Goal: Transaction & Acquisition: Purchase product/service

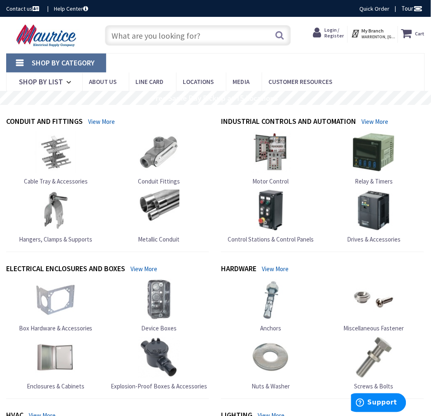
click at [190, 39] on input "text" at bounding box center [198, 35] width 186 height 21
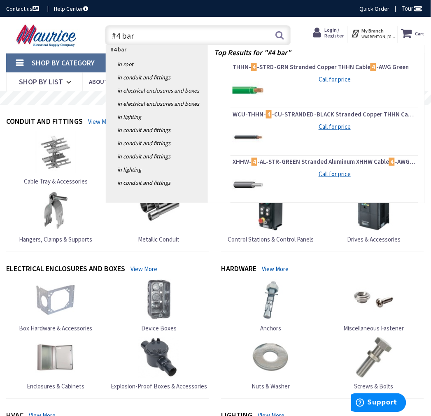
type input "#4 bare"
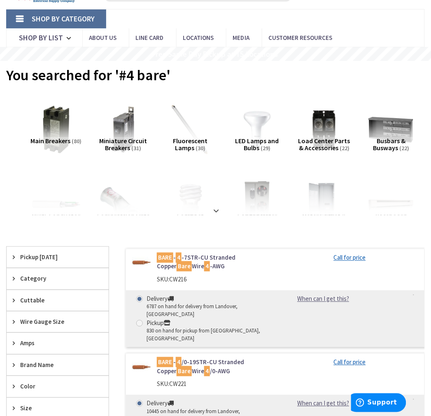
scroll to position [229, 0]
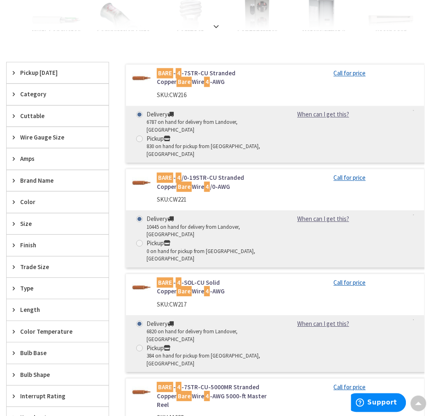
click at [138, 136] on span at bounding box center [139, 139] width 7 height 7
click at [138, 136] on input "Pickup 830 on hand for pickup from Warrenton, VA" at bounding box center [140, 138] width 5 height 5
radio input "true"
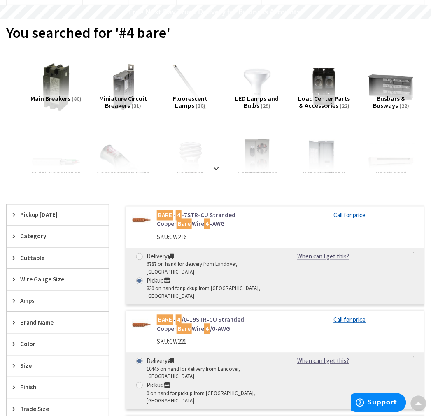
scroll to position [0, 0]
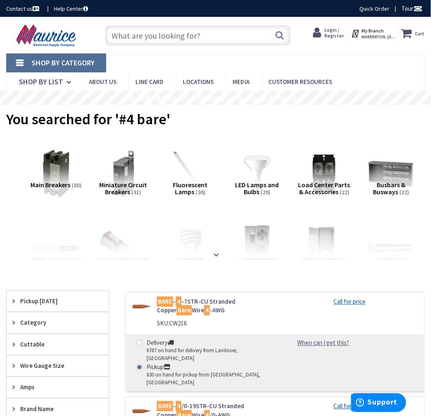
click at [336, 30] on span "Login / Register" at bounding box center [334, 33] width 19 height 12
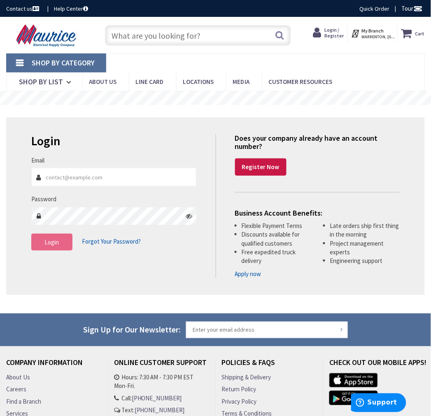
type input "CHASENAUER@croppmetcalfe.com"
click at [54, 250] on button "Login" at bounding box center [51, 242] width 41 height 17
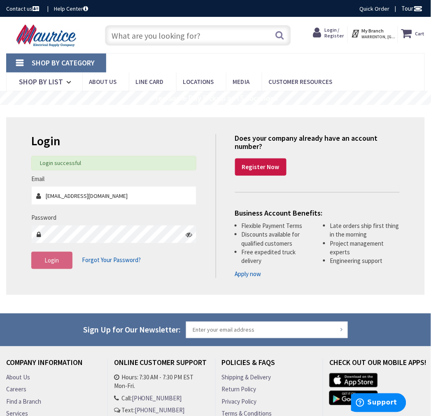
click at [191, 40] on input "text" at bounding box center [198, 35] width 186 height 21
type input "#"
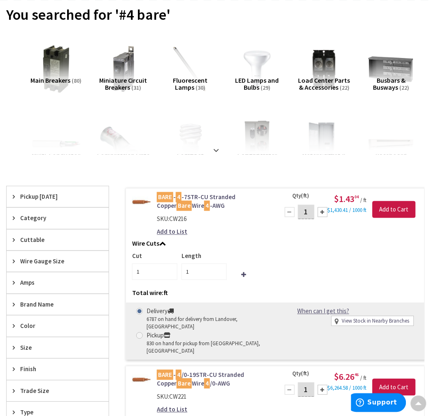
click at [138, 333] on span at bounding box center [139, 336] width 7 height 7
click at [138, 333] on input "Pickup 830 on hand for pickup from Warrenton, VA" at bounding box center [140, 335] width 5 height 5
radio input "true"
drag, startPoint x: 311, startPoint y: 212, endPoint x: 287, endPoint y: 219, distance: 24.9
click at [287, 219] on div "1" at bounding box center [306, 212] width 49 height 16
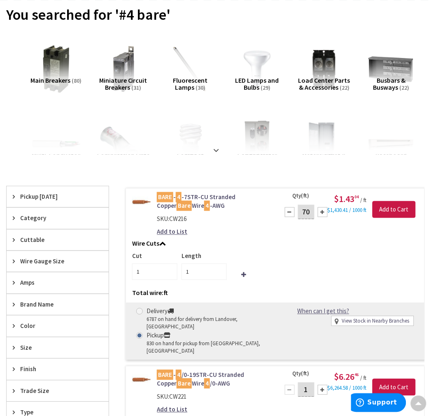
type input "70"
click at [189, 273] on input "1" at bounding box center [204, 272] width 45 height 16
click at [195, 273] on input "70" at bounding box center [204, 272] width 45 height 16
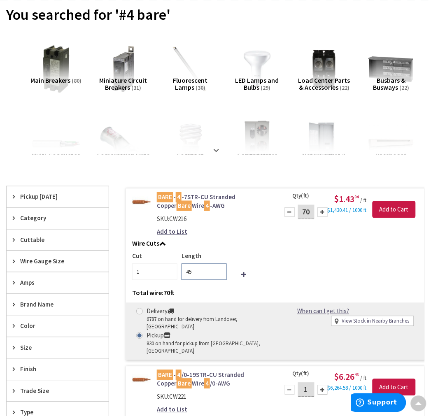
type input "45"
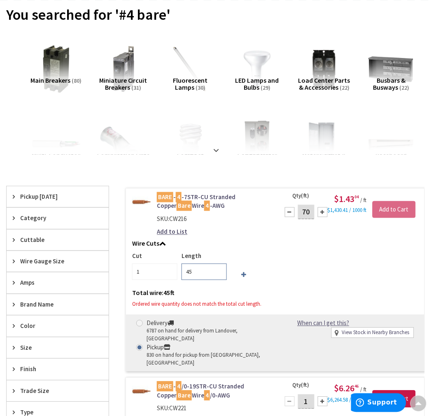
click at [246, 276] on div "Cut 1 Length 45 Total wire: 45 ft Ordered wire quantity does not match the tota…" at bounding box center [275, 274] width 286 height 45
click at [243, 277] on icon at bounding box center [243, 275] width 5 height 6
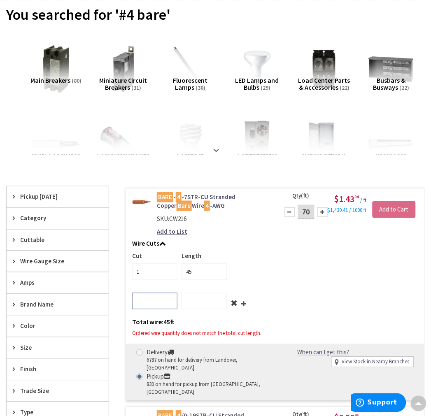
click at [155, 300] on input "number" at bounding box center [154, 301] width 45 height 16
type input "1"
type input "25"
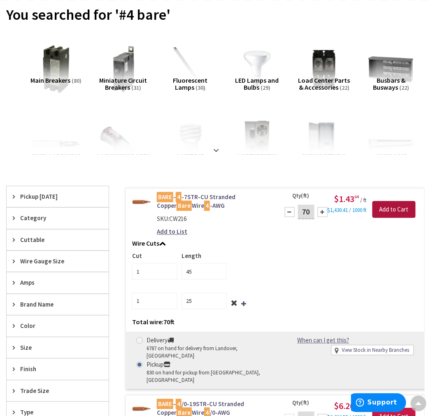
click at [392, 206] on input "Add to Cart" at bounding box center [394, 209] width 43 height 17
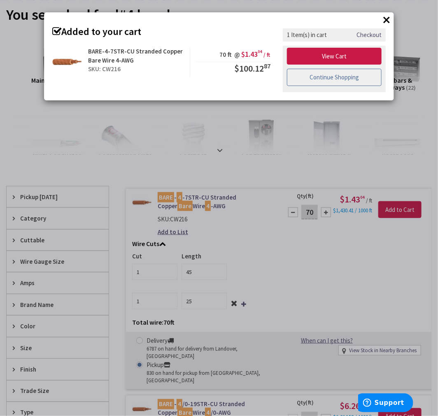
click at [343, 77] on link "Continue Shopping" at bounding box center [334, 77] width 95 height 17
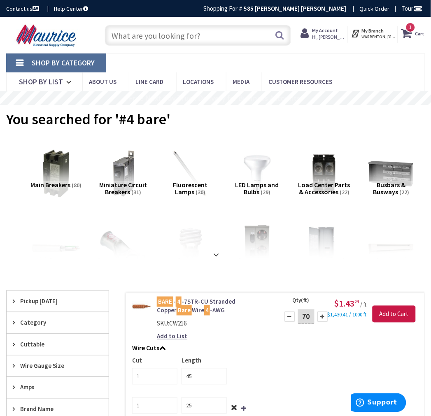
click at [157, 34] on input "text" at bounding box center [198, 35] width 186 height 21
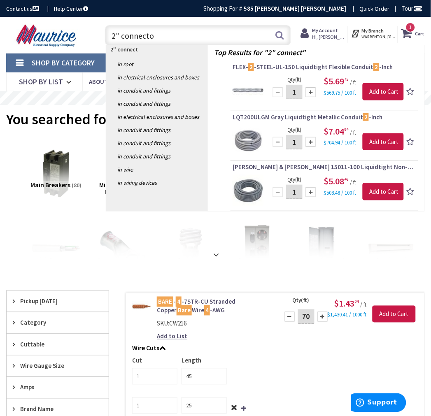
type input "2" connector"
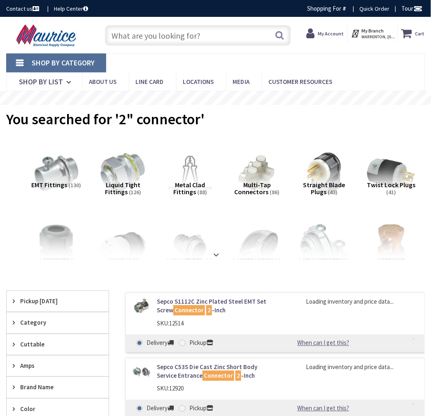
click at [45, 304] on span "Pickup Today" at bounding box center [53, 301] width 67 height 9
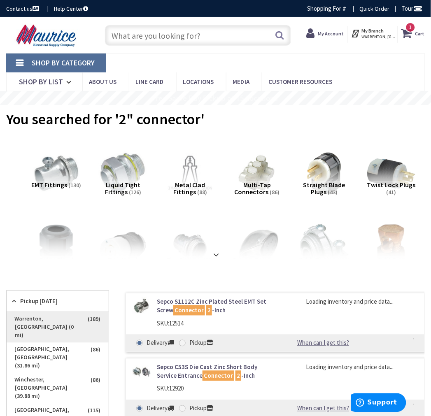
click at [68, 319] on span "Warrenton, [GEOGRAPHIC_DATA] (0 mi)" at bounding box center [58, 328] width 102 height 30
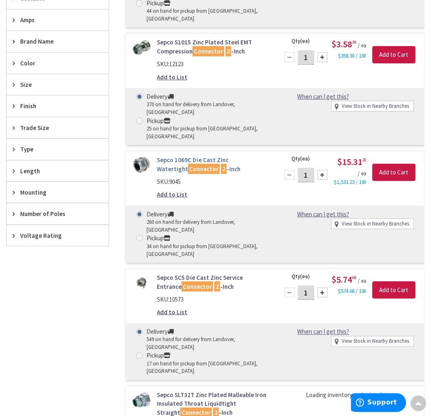
scroll to position [503, 0]
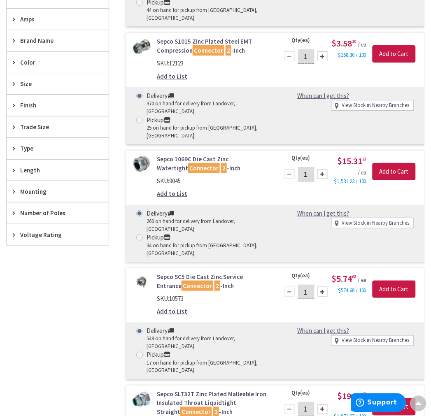
click at [140, 234] on span at bounding box center [139, 237] width 7 height 7
click at [140, 235] on input "Pickup 34 on hand for pickup from Warrenton, VA" at bounding box center [140, 237] width 5 height 5
radio input "true"
click at [394, 163] on input "Add to Cart" at bounding box center [394, 171] width 43 height 17
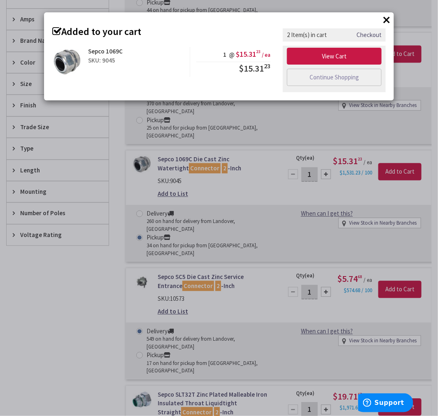
click at [142, 289] on div "× Added to your cart Sepco 1069C SKU: 9045 1 @ $15.31 23 / ea $15.31 23" at bounding box center [219, 208] width 438 height 416
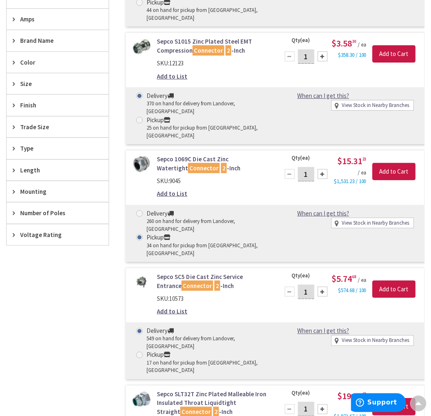
click at [140, 352] on span at bounding box center [139, 355] width 7 height 7
click at [140, 352] on input "Pickup 17 on hand for pickup from Warrenton, VA" at bounding box center [140, 354] width 5 height 5
radio input "true"
click at [389, 281] on input "Add to Cart" at bounding box center [394, 289] width 43 height 17
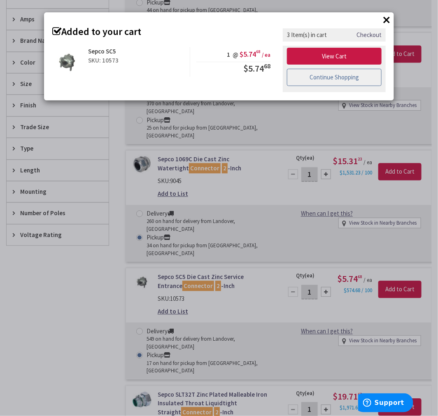
click at [338, 82] on link "Continue Shopping" at bounding box center [334, 77] width 95 height 17
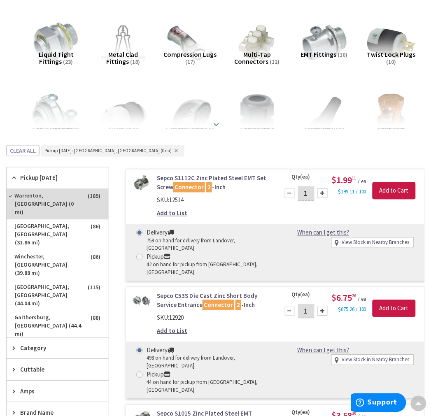
scroll to position [0, 0]
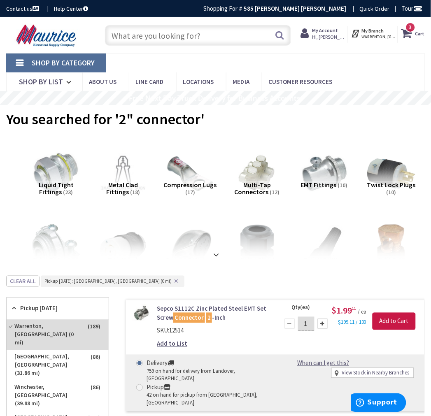
click at [195, 39] on input "text" at bounding box center [198, 35] width 186 height 21
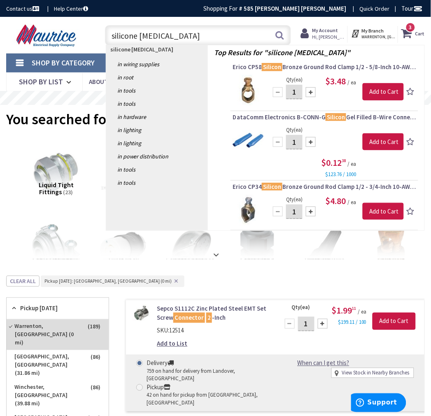
type input "silicone caulk"
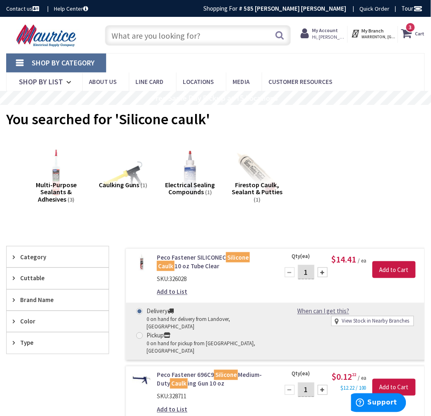
click at [196, 38] on input "text" at bounding box center [198, 35] width 186 height 21
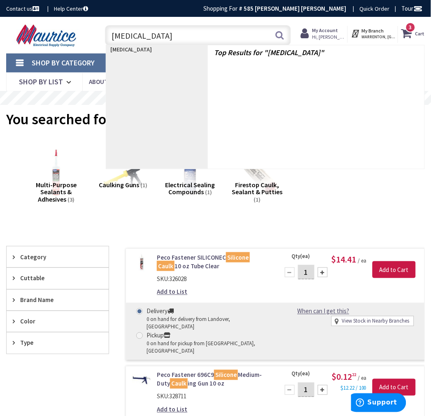
type input "caulk"
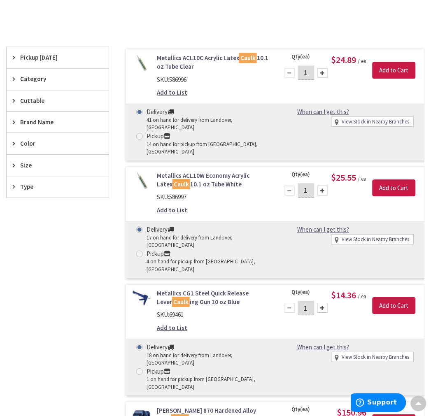
click at [50, 58] on span "Pickup Today" at bounding box center [53, 58] width 67 height 9
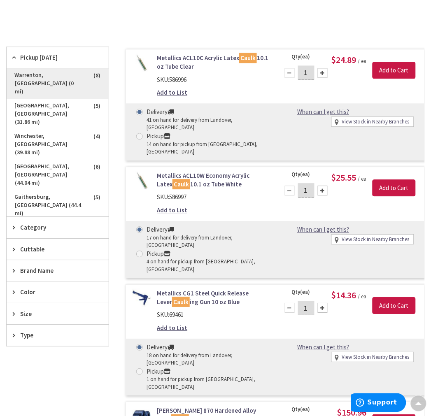
click at [54, 76] on span "Warrenton, [GEOGRAPHIC_DATA] (0 mi)" at bounding box center [58, 84] width 102 height 30
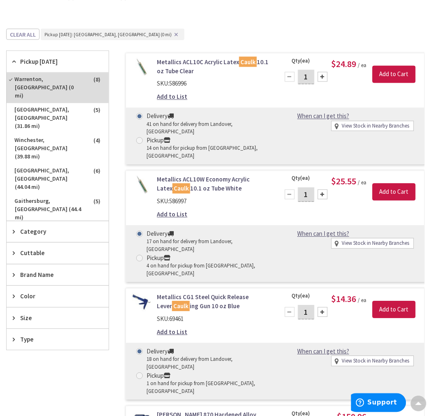
scroll to position [202, 0]
click at [139, 138] on span at bounding box center [139, 141] width 7 height 7
click at [139, 138] on input "Pickup 14 on hand for pickup from [GEOGRAPHIC_DATA], [GEOGRAPHIC_DATA]" at bounding box center [140, 140] width 5 height 5
radio input "true"
click at [173, 66] on link "Metallics ACL10C Acrylic Latex Caulk 10.1 oz Tube Clear" at bounding box center [213, 67] width 112 height 18
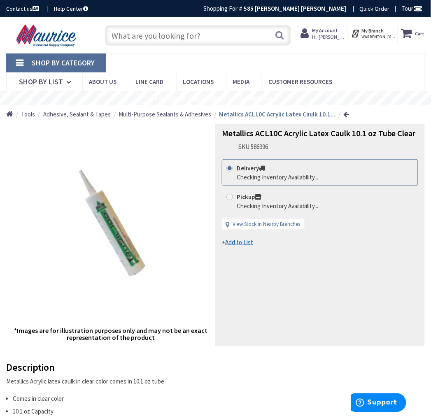
click at [175, 114] on span "Multi-Purpose Sealants & Adhesives" at bounding box center [165, 114] width 93 height 8
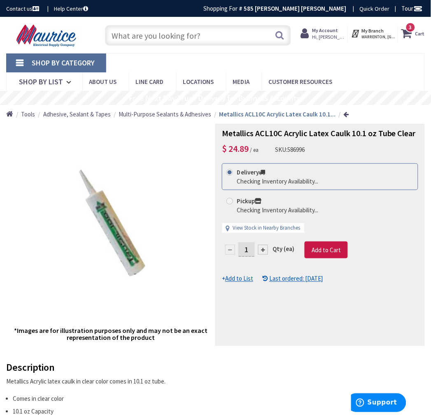
radio input "true"
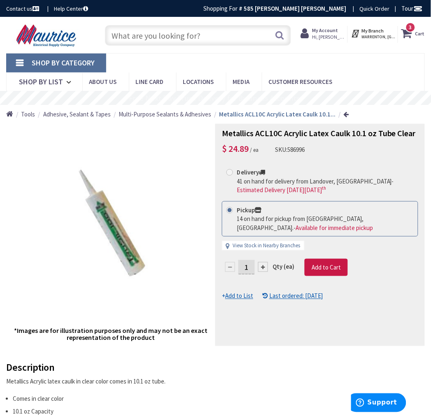
click at [163, 116] on span "Multi-Purpose Sealants & Adhesives" at bounding box center [165, 114] width 93 height 8
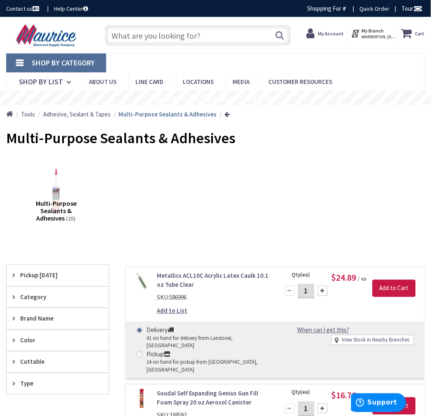
click at [52, 279] on span "Pickup [DATE]" at bounding box center [53, 275] width 67 height 9
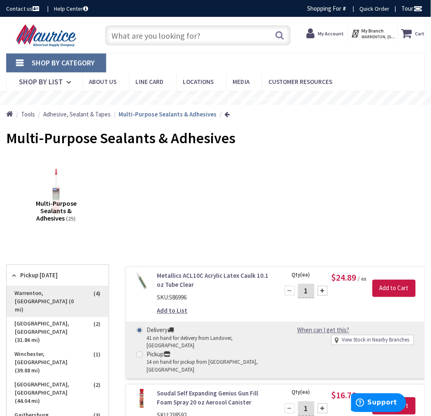
click at [71, 292] on span "Warrenton, [GEOGRAPHIC_DATA] (0 mi)" at bounding box center [58, 302] width 102 height 30
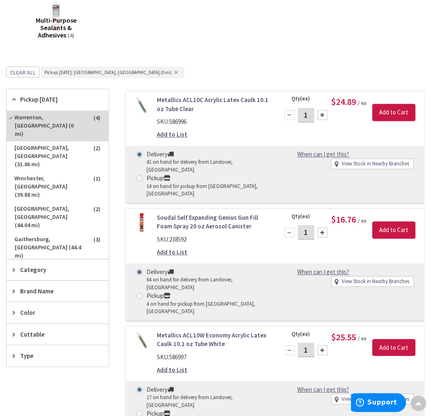
scroll to position [183, 0]
click at [147, 175] on div "Pickup" at bounding box center [208, 179] width 123 height 9
click at [144, 176] on input "Pickup 14 on hand for pickup from Warrenton, VA" at bounding box center [140, 178] width 5 height 5
radio input "true"
click at [384, 113] on input "Add to Cart" at bounding box center [394, 113] width 43 height 17
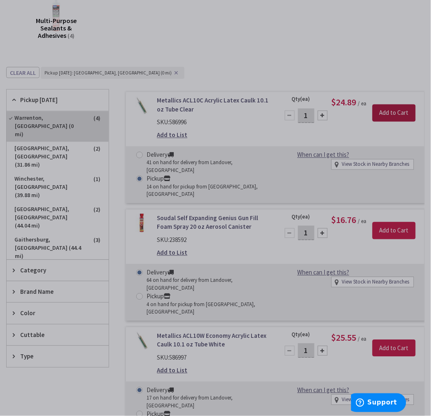
scroll to position [182, 0]
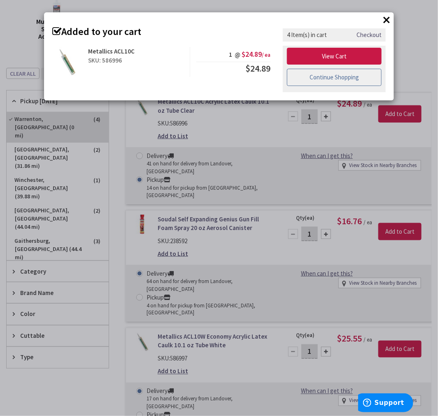
click at [320, 80] on link "Continue Shopping" at bounding box center [334, 77] width 95 height 17
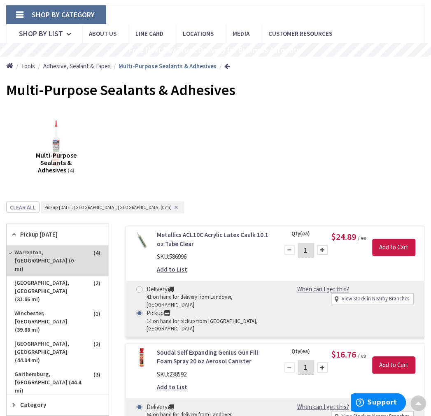
scroll to position [0, 0]
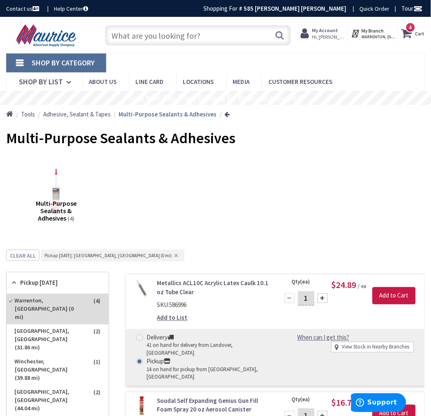
click at [222, 36] on input "text" at bounding box center [198, 35] width 186 height 21
click at [420, 31] on strong "Cart" at bounding box center [419, 33] width 9 height 15
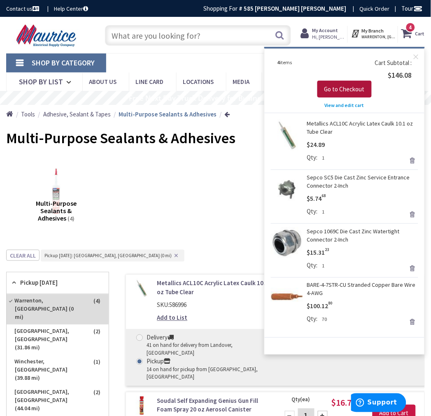
click at [356, 91] on span "Go to Checkout" at bounding box center [344, 89] width 40 height 8
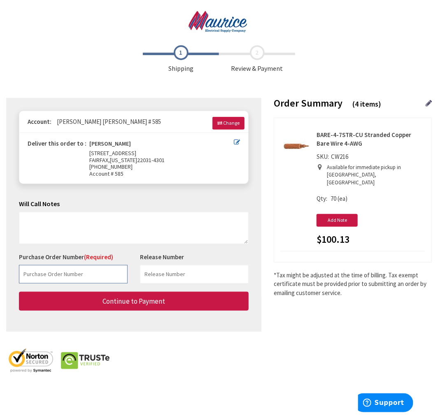
click at [60, 273] on input "text" at bounding box center [73, 274] width 109 height 19
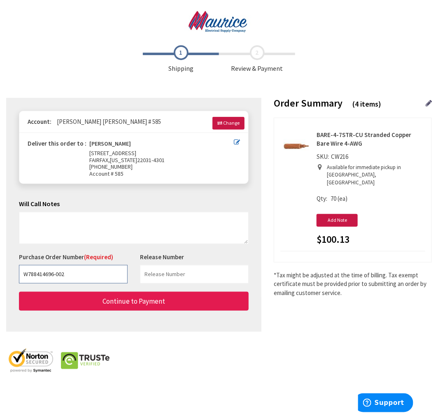
type input "W788414696-002"
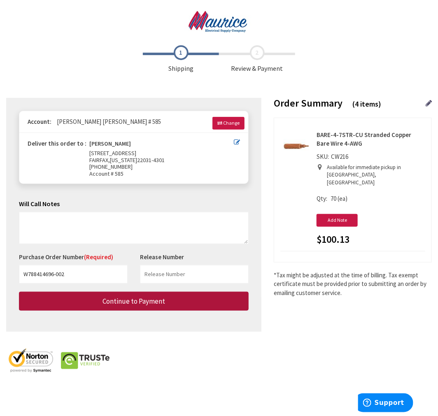
click at [158, 297] on span "Continue to Payment" at bounding box center [134, 301] width 63 height 9
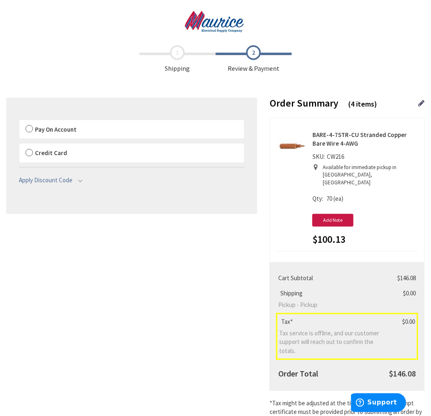
click at [44, 128] on span "Pay On Account" at bounding box center [56, 130] width 42 height 8
click at [19, 122] on input "Pay On Account" at bounding box center [19, 122] width 0 height 0
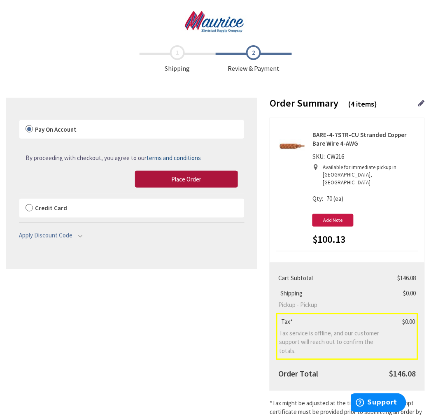
click at [174, 183] on button "Place Order" at bounding box center [186, 179] width 103 height 17
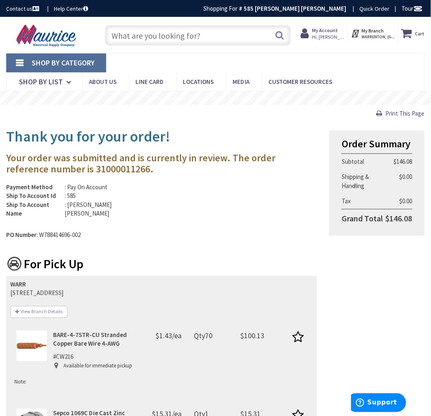
click at [70, 171] on h3 "Your order was submitted and is currently in review. The order reference number…" at bounding box center [161, 164] width 311 height 22
copy h3 "31000011266"
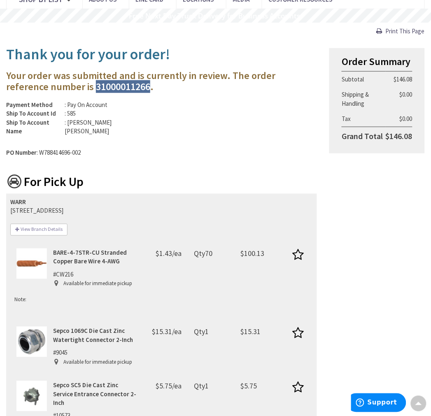
scroll to position [46, 0]
